Goal: Information Seeking & Learning: Find specific fact

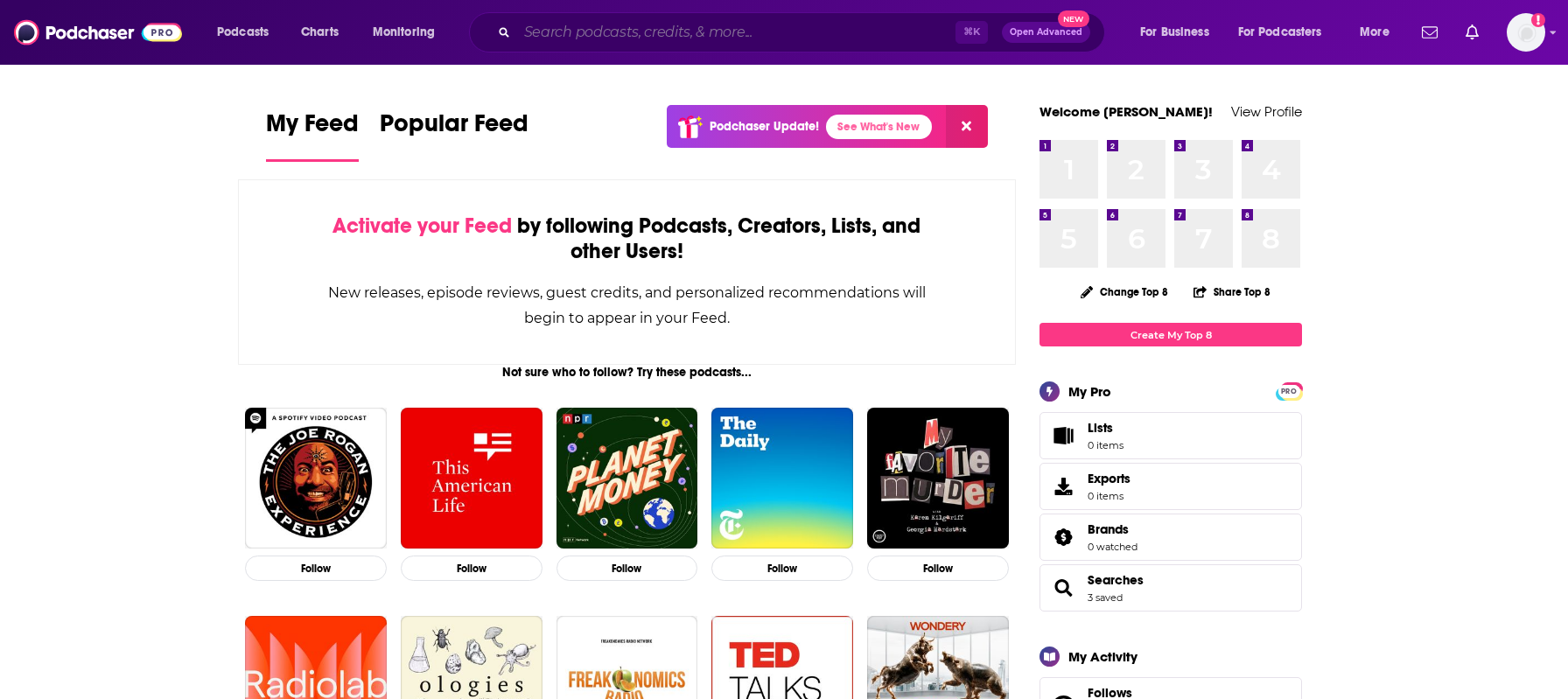
click at [625, 34] on input "Search podcasts, credits, & more..." at bounding box center [736, 32] width 438 height 28
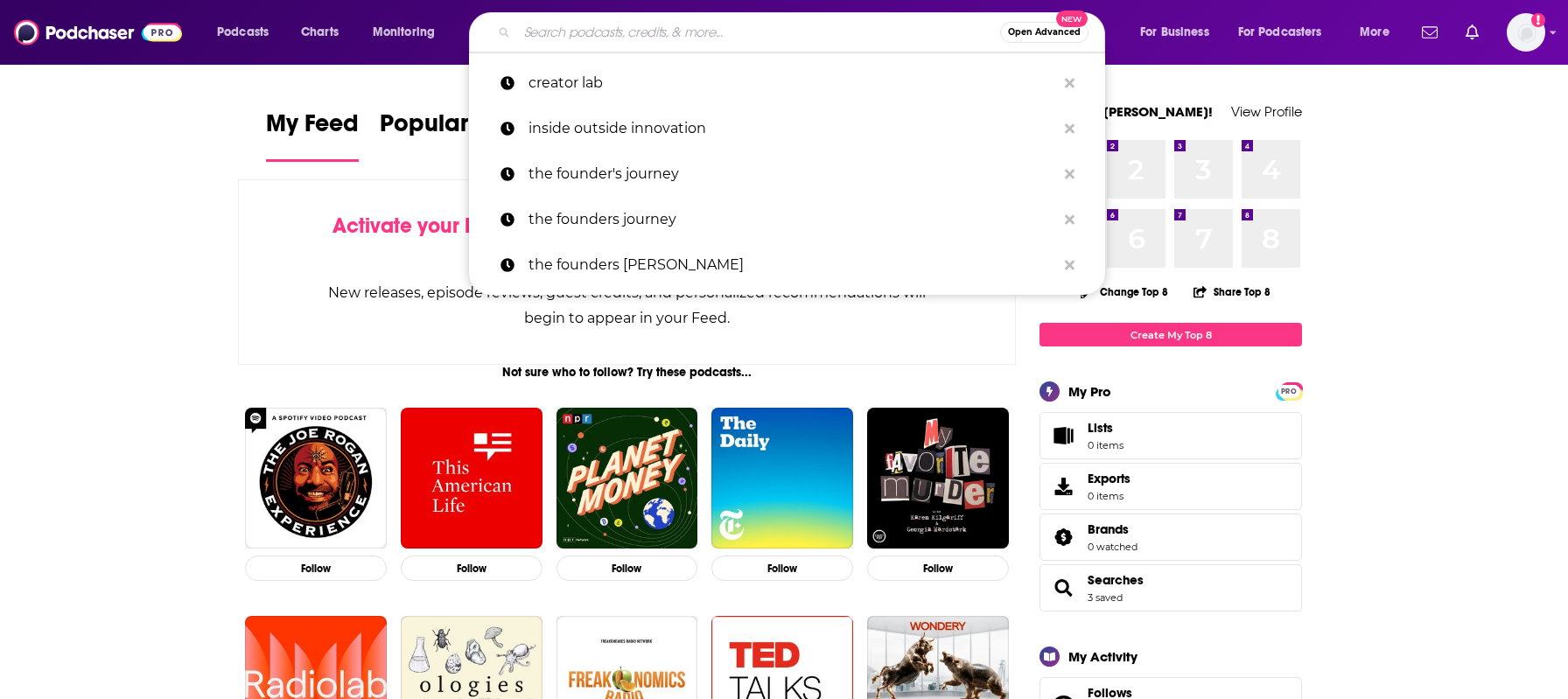
paste input "The Majority Report with [PERSON_NAME],"
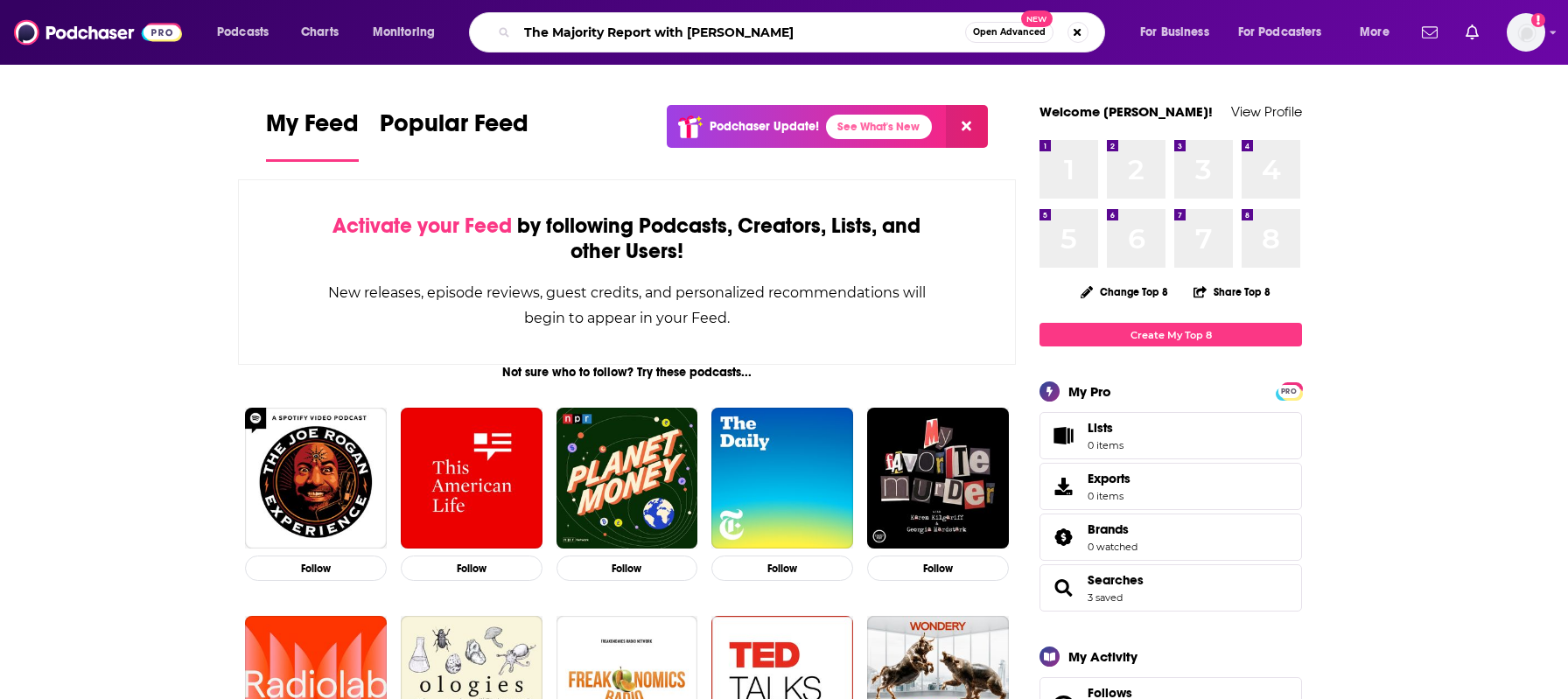
type input "The Majority Report with [PERSON_NAME]"
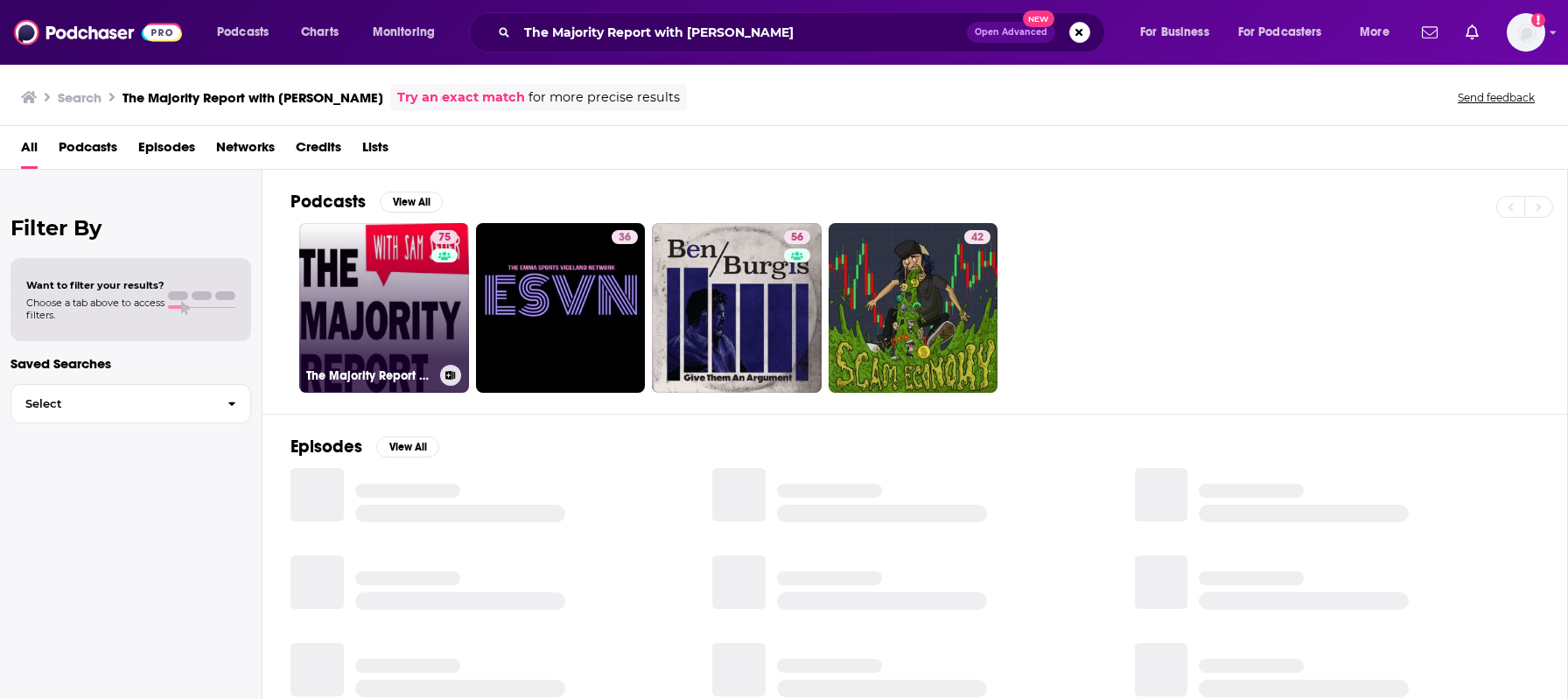
click at [377, 309] on link "75 The Majority Report with [PERSON_NAME]" at bounding box center [385, 308] width 170 height 170
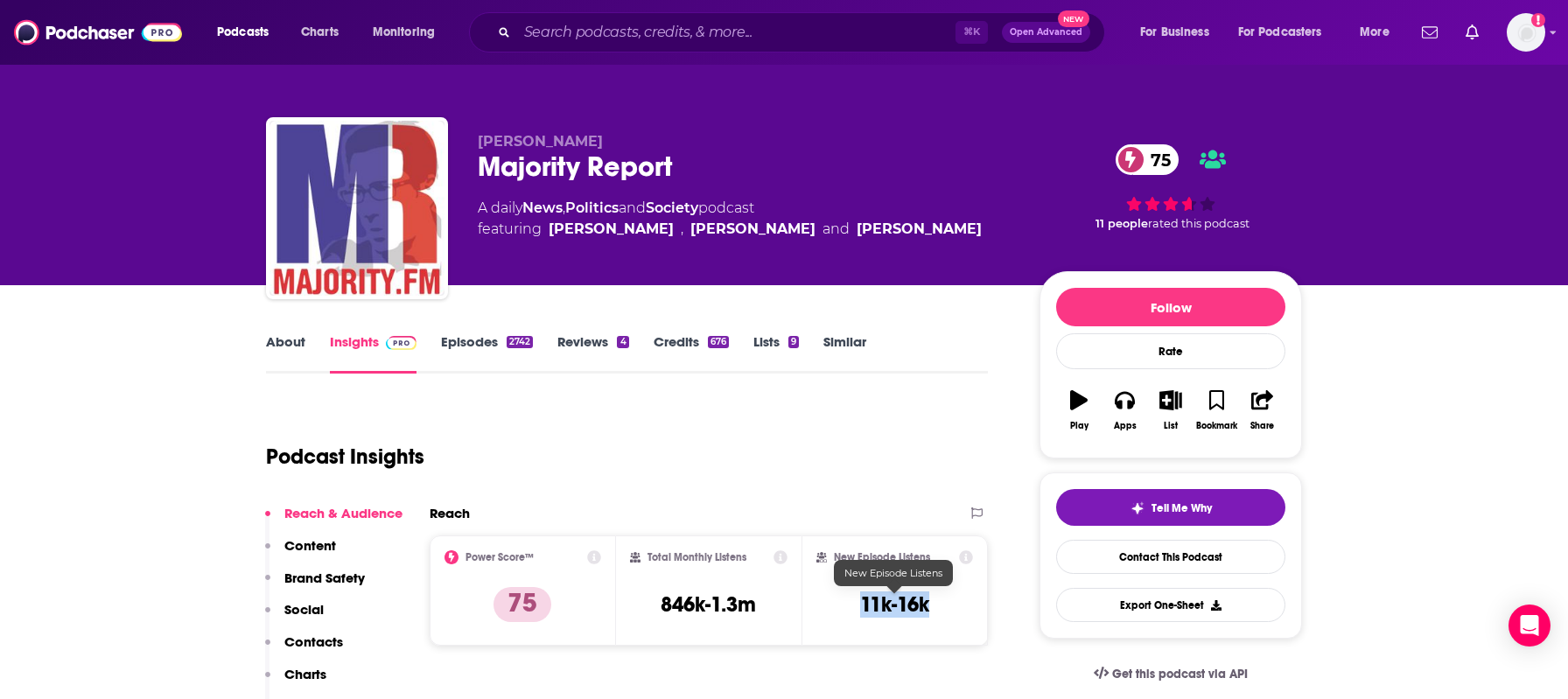
drag, startPoint x: 846, startPoint y: 598, endPoint x: 967, endPoint y: 603, distance: 121.1
click at [967, 603] on div "New Episode Listens 11k-16k" at bounding box center [895, 590] width 156 height 80
copy h3 "11k-16k"
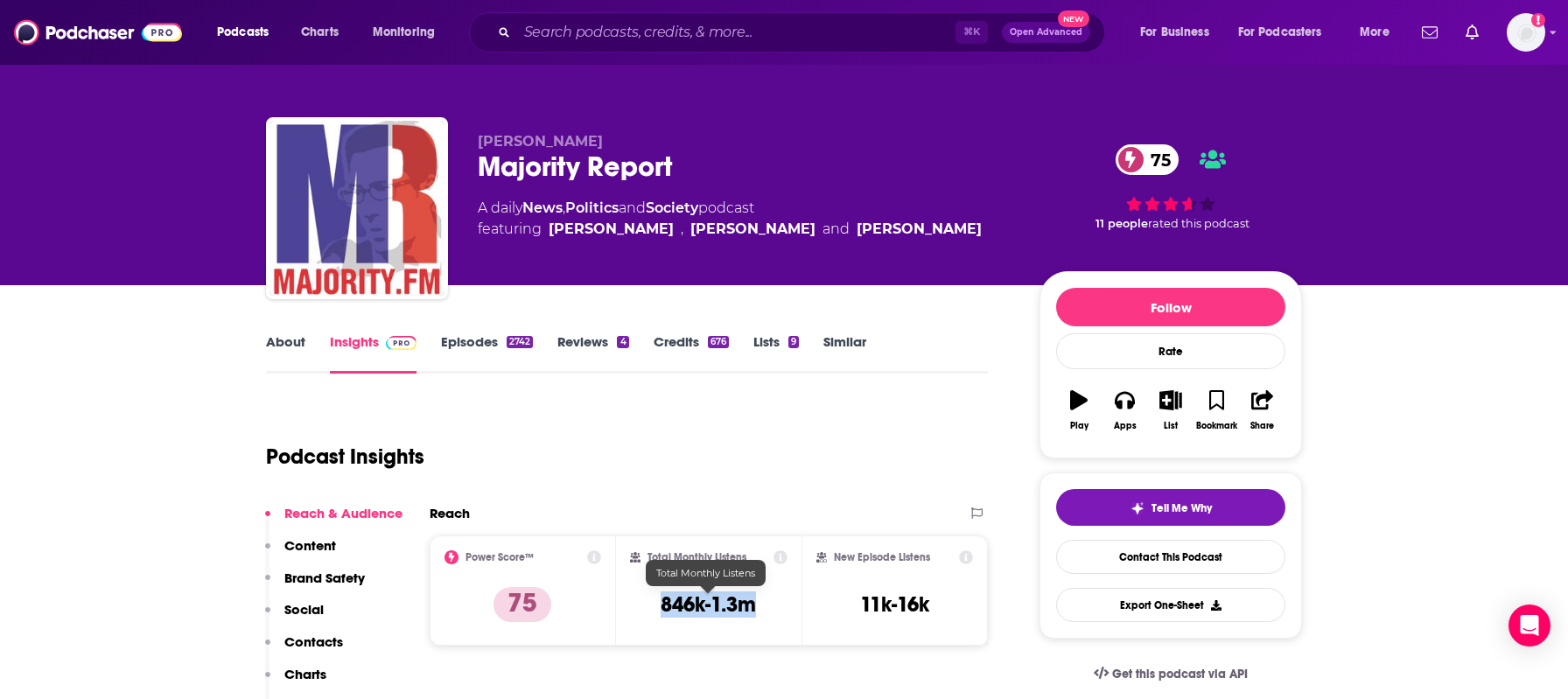
drag, startPoint x: 643, startPoint y: 611, endPoint x: 784, endPoint y: 608, distance: 141.0
click at [784, 608] on div "Total Monthly Listens 846k-1.3m" at bounding box center [709, 590] width 158 height 80
copy h3 "846k-1.3m"
